Goal: Task Accomplishment & Management: Complete application form

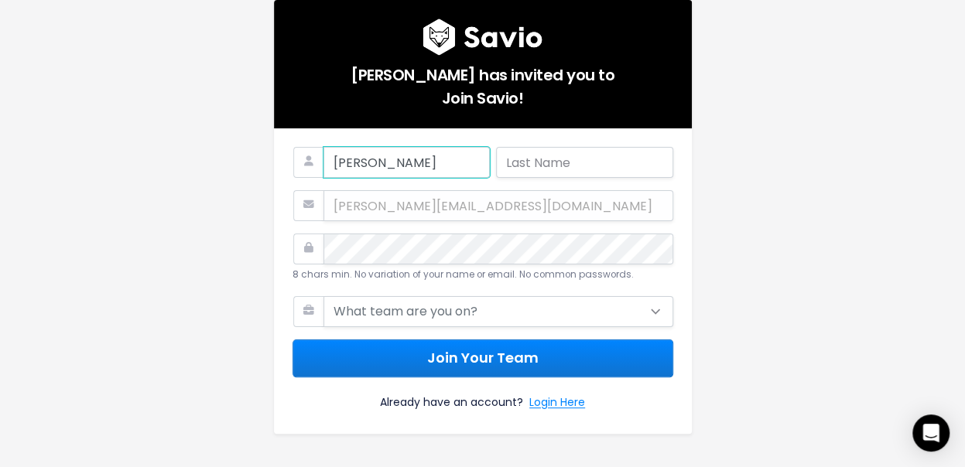
type input "[PERSON_NAME]"
click at [606, 174] on input "G" at bounding box center [584, 162] width 177 height 31
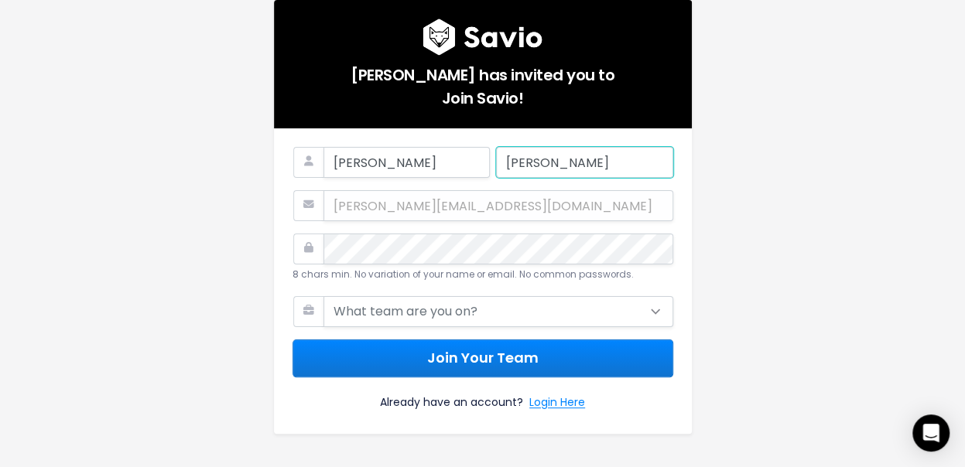
type input "[PERSON_NAME]"
click at [543, 210] on div "[PERSON_NAME][EMAIL_ADDRESS][DOMAIN_NAME]" at bounding box center [482, 205] width 381 height 31
click at [839, 253] on div "[PERSON_NAME] has invited you to Join Savio! [PERSON_NAME] Ruiz [EMAIL_ADDRESS]…" at bounding box center [483, 240] width 882 height 480
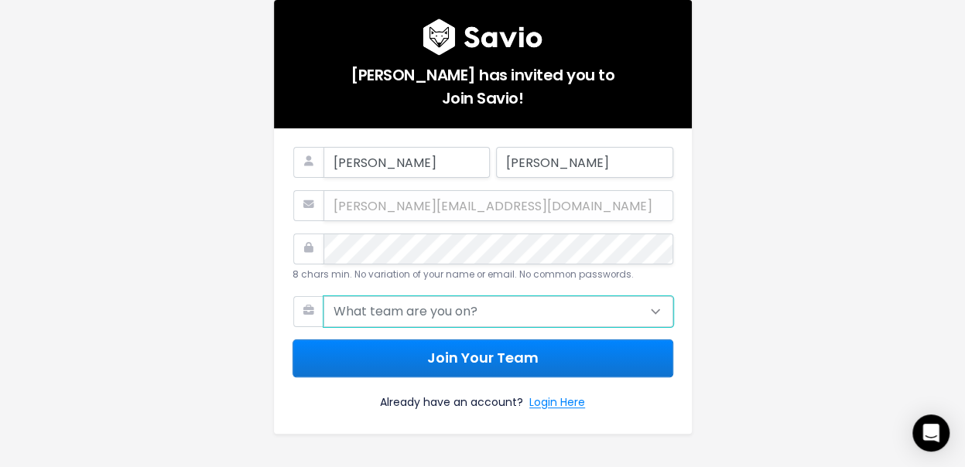
click at [581, 322] on select "What team are you on? Support Product Sales Customer Success Marketing Other" at bounding box center [498, 311] width 350 height 31
select select "CUSTOMER_SUCCESS"
click at [323, 296] on select "What team are you on? Support Product Sales Customer Success Marketing Other" at bounding box center [498, 311] width 350 height 31
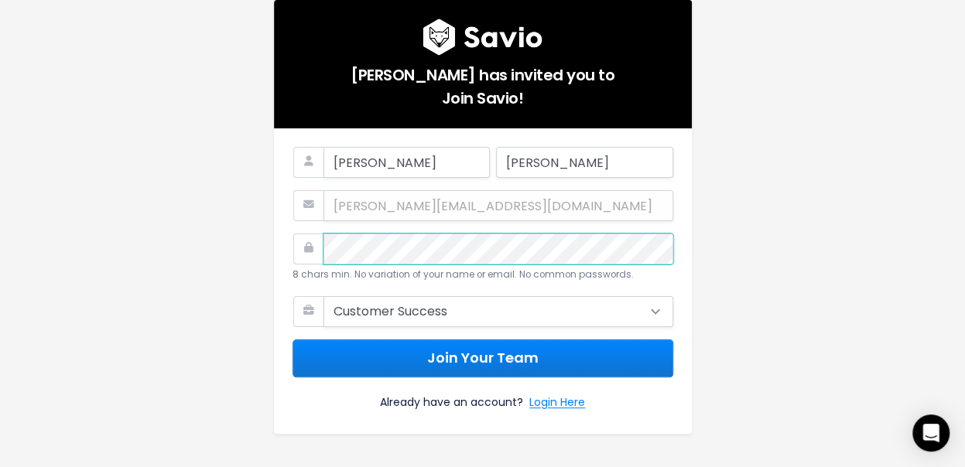
click at [262, 252] on div "[PERSON_NAME] has invited you to Join Savio! [PERSON_NAME] Ruiz [EMAIL_ADDRESS]…" at bounding box center [482, 217] width 441 height 434
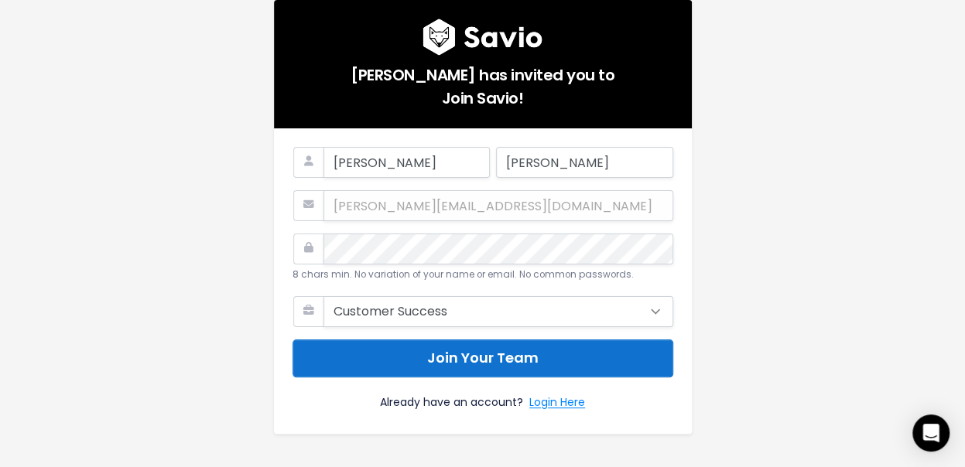
click at [487, 360] on button "Join Your Team" at bounding box center [482, 359] width 381 height 38
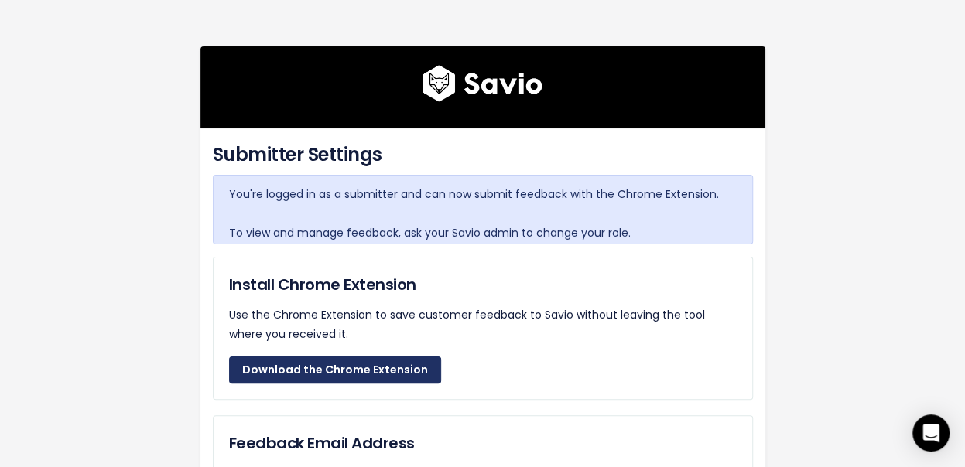
click at [354, 374] on link "Download the Chrome Extension" at bounding box center [335, 371] width 212 height 28
